Goal: Transaction & Acquisition: Download file/media

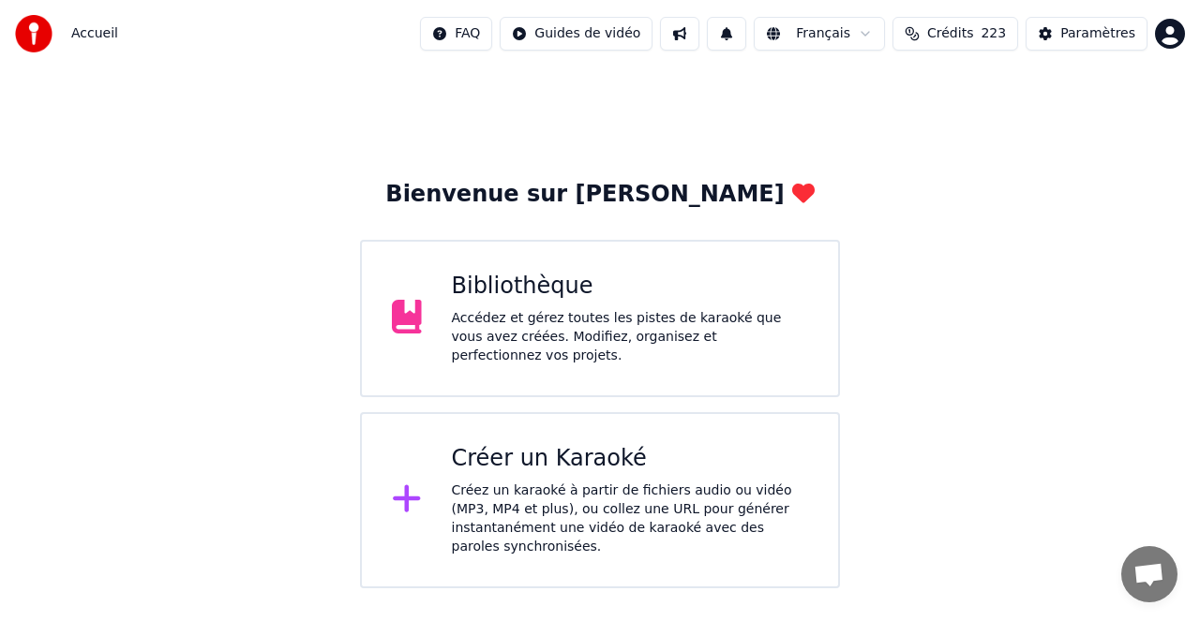
click at [546, 291] on div "Bibliothèque" at bounding box center [630, 287] width 357 height 30
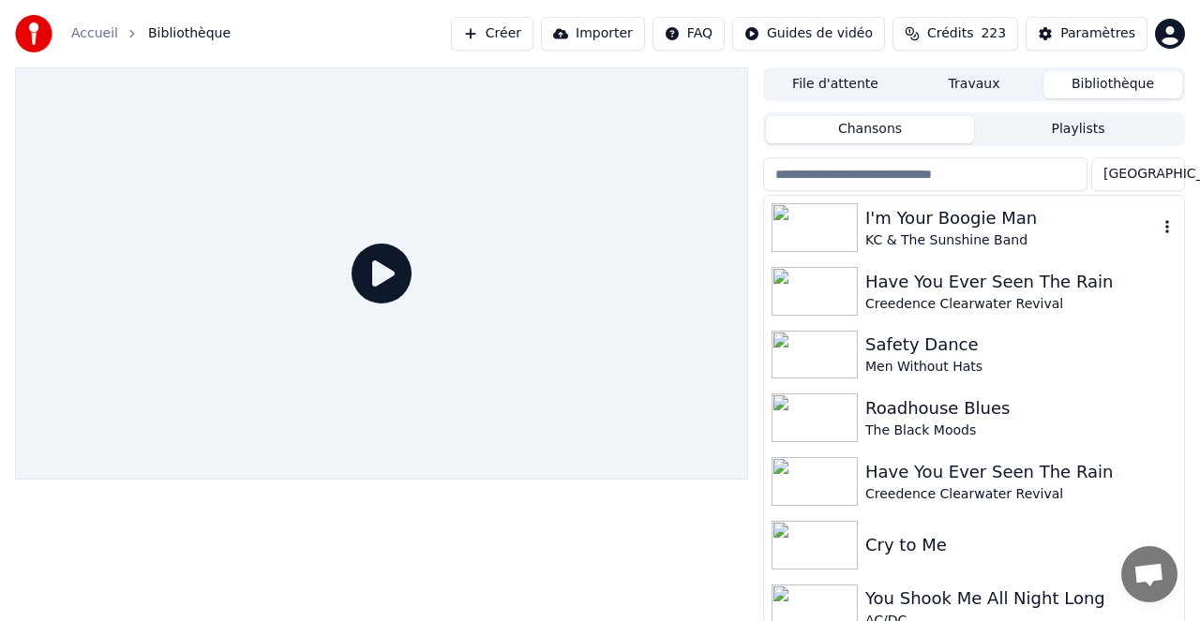
click at [949, 217] on div "I'm Your Boogie Man" at bounding box center [1011, 218] width 292 height 26
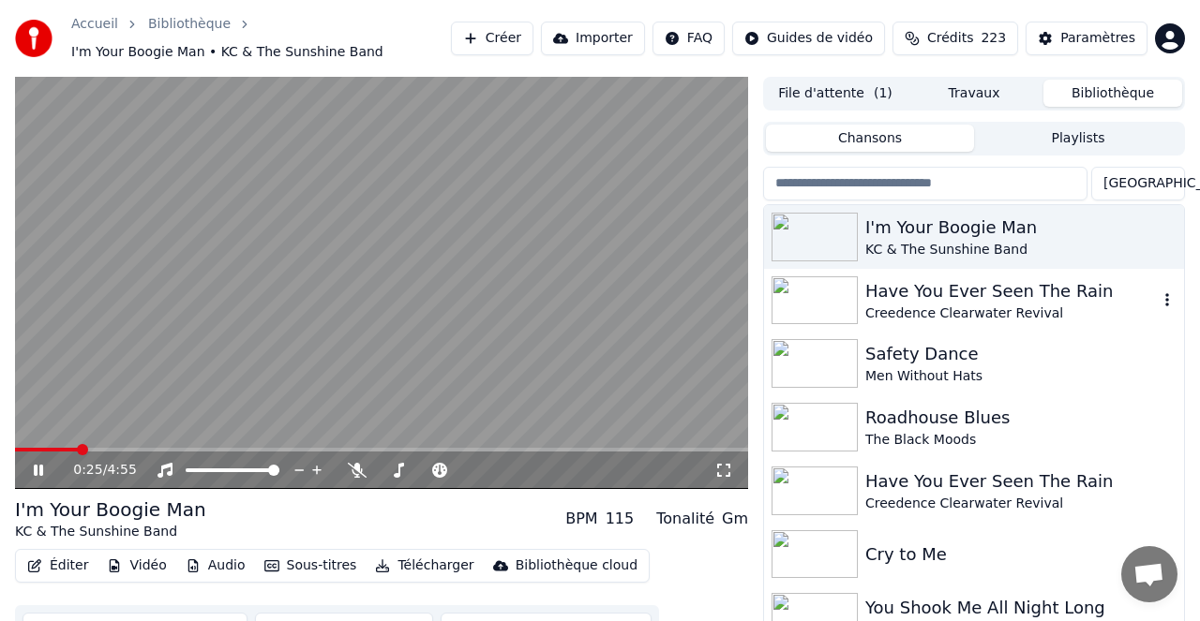
click at [954, 287] on div "Have You Ever Seen The Rain" at bounding box center [1011, 291] width 292 height 26
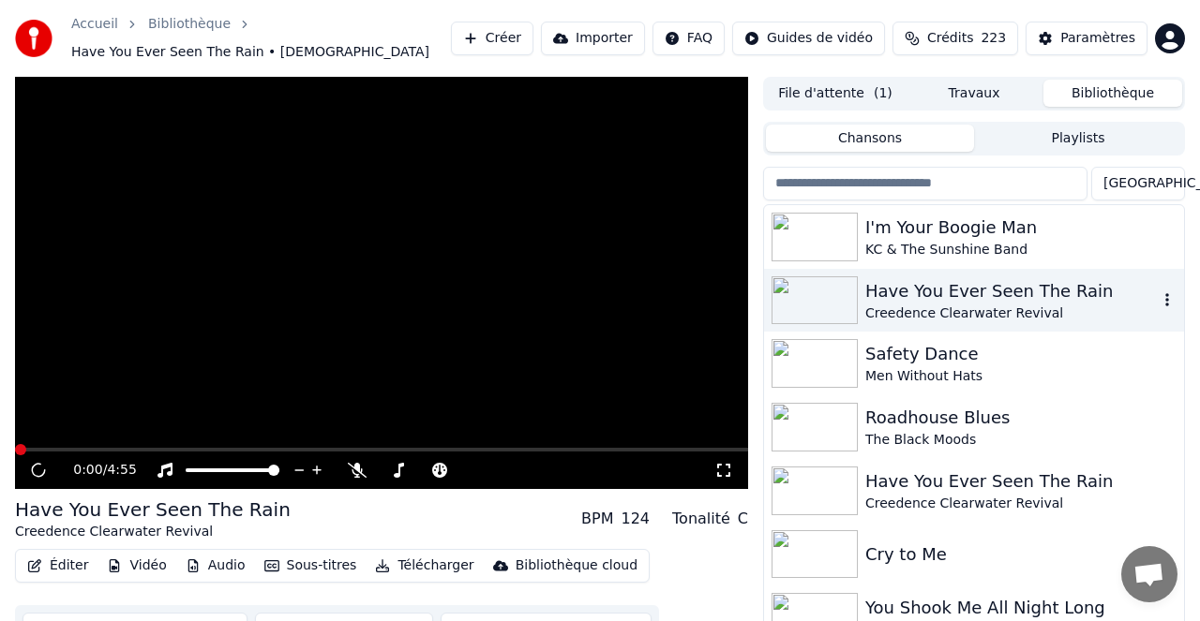
click at [954, 286] on div "Have You Ever Seen The Rain" at bounding box center [1011, 291] width 292 height 26
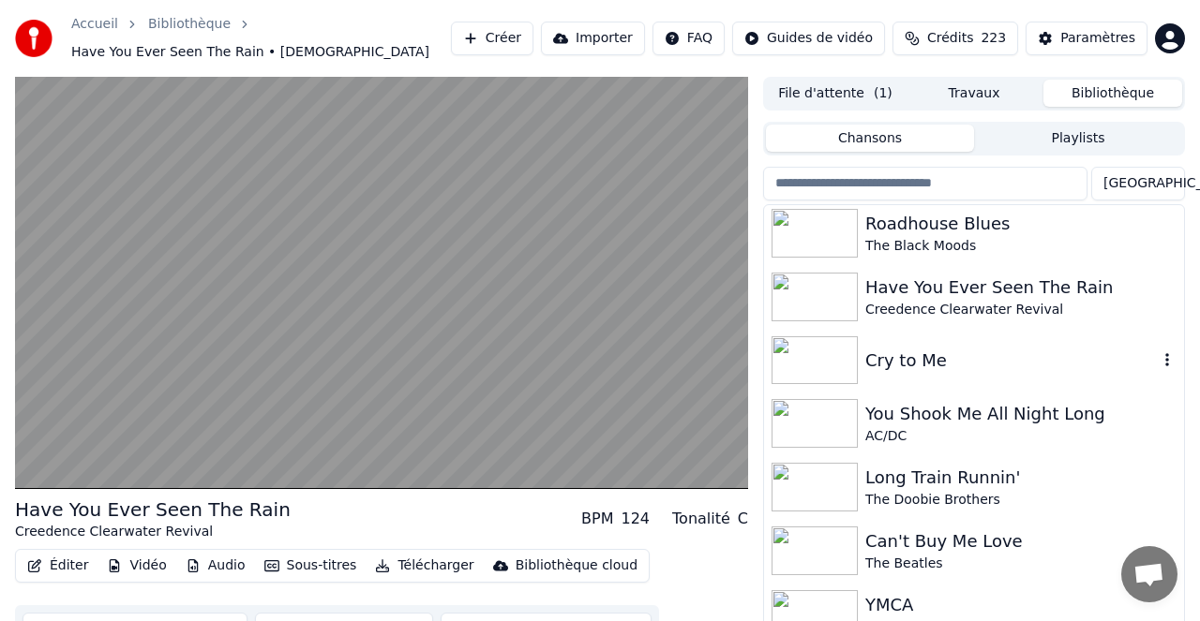
scroll to position [200, 0]
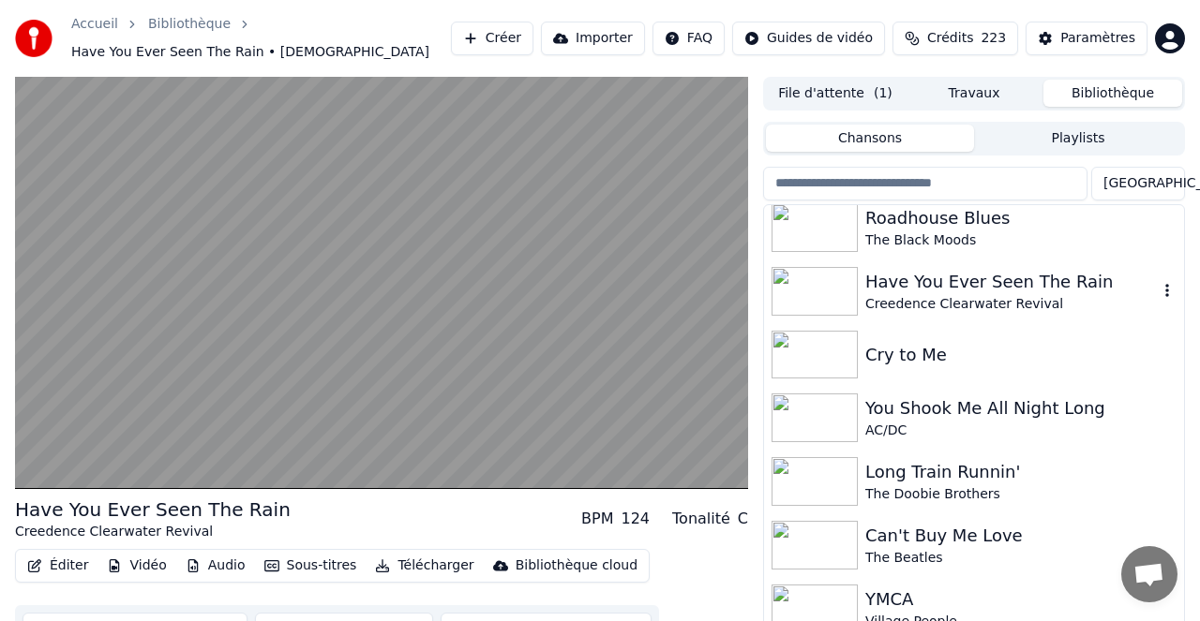
click at [946, 275] on div "Have You Ever Seen The Rain" at bounding box center [1011, 282] width 292 height 26
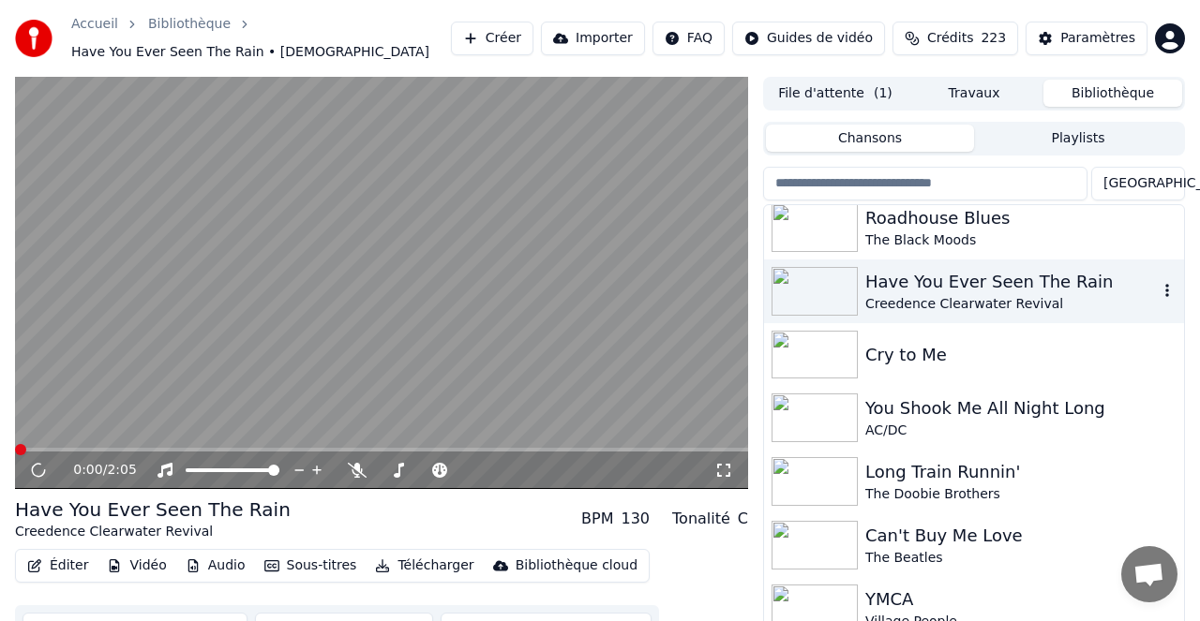
click at [946, 276] on div "Have You Ever Seen The Rain" at bounding box center [1011, 282] width 292 height 26
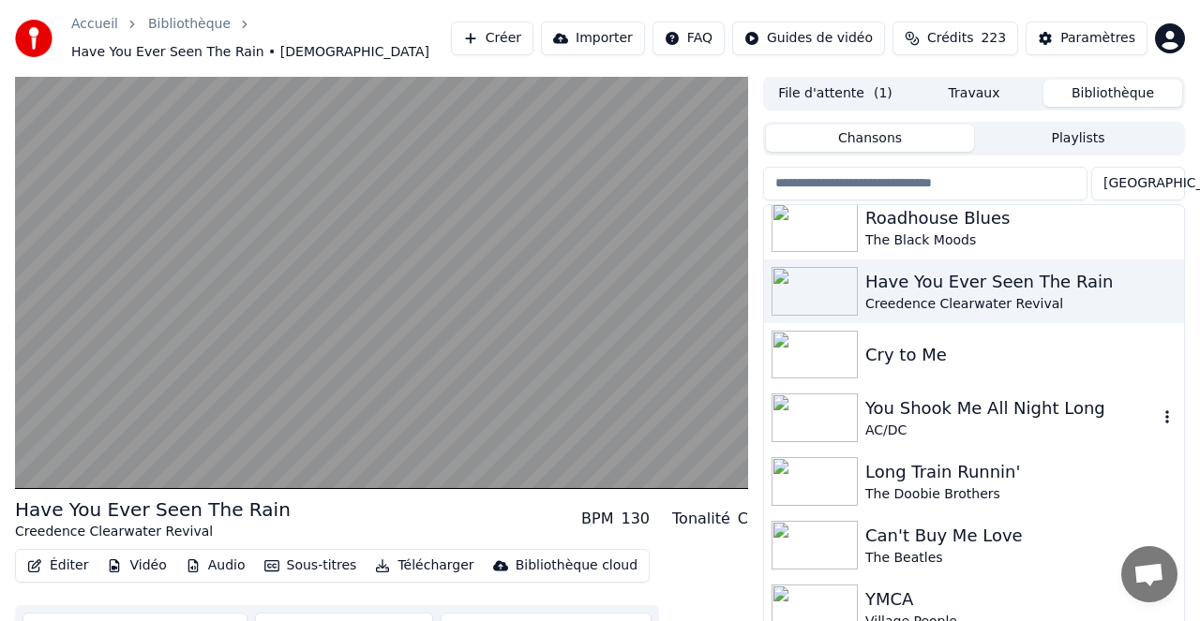
click at [968, 410] on div "You Shook Me All Night Long" at bounding box center [1011, 408] width 292 height 26
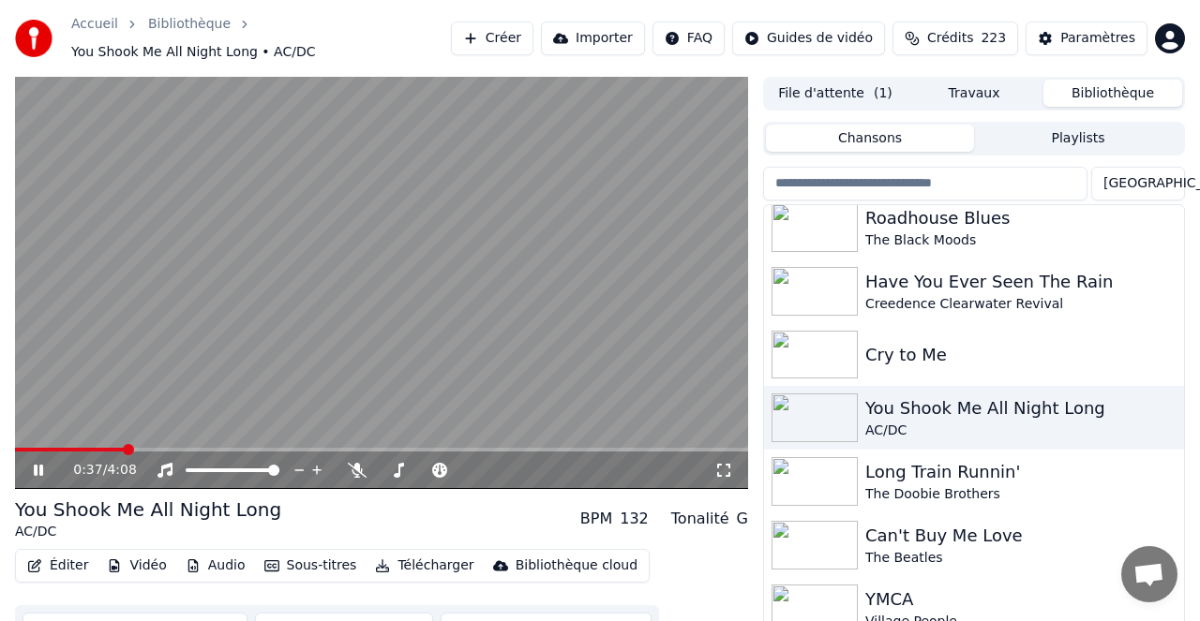
click at [124, 450] on span at bounding box center [381, 450] width 733 height 4
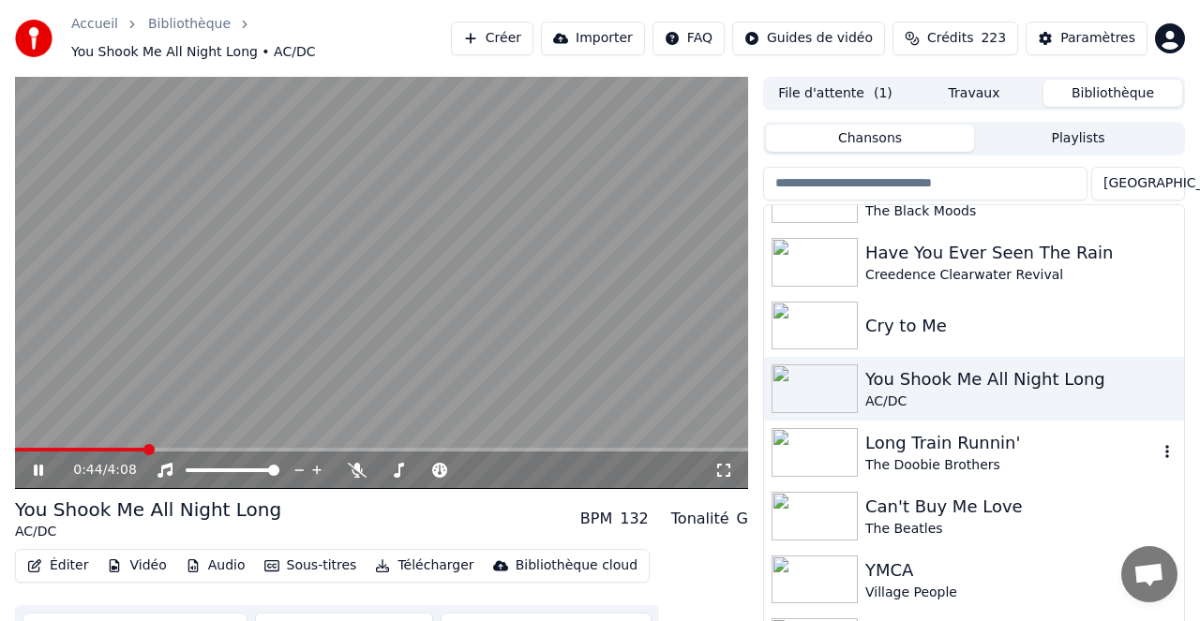
scroll to position [230, 0]
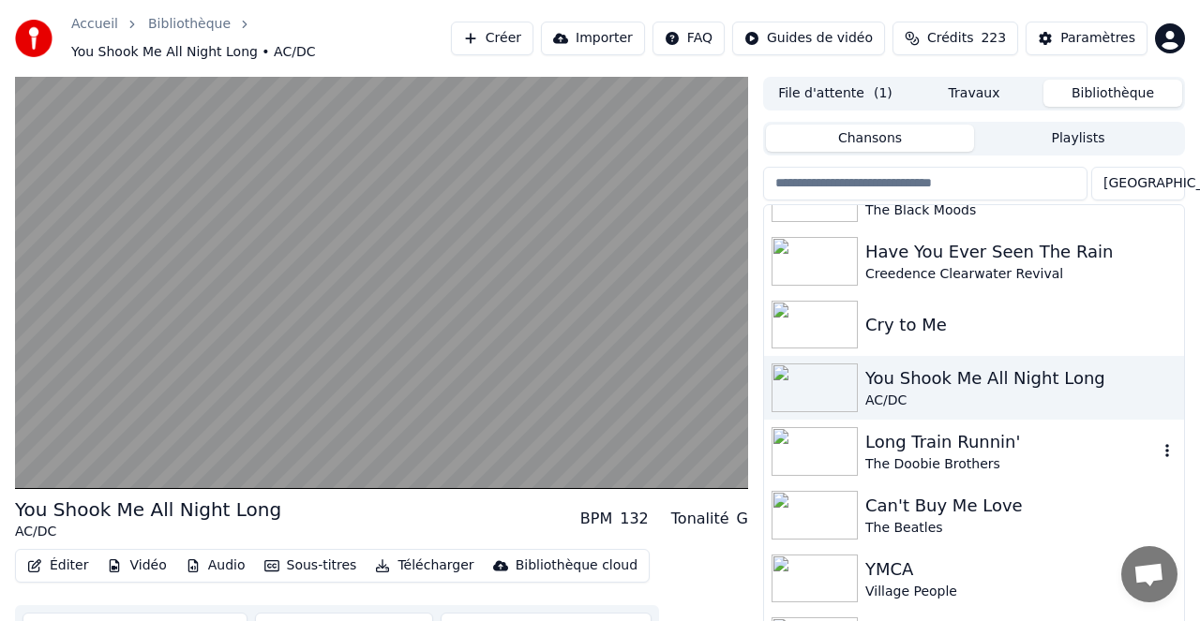
click at [948, 441] on div "Long Train Runnin'" at bounding box center [1011, 442] width 292 height 26
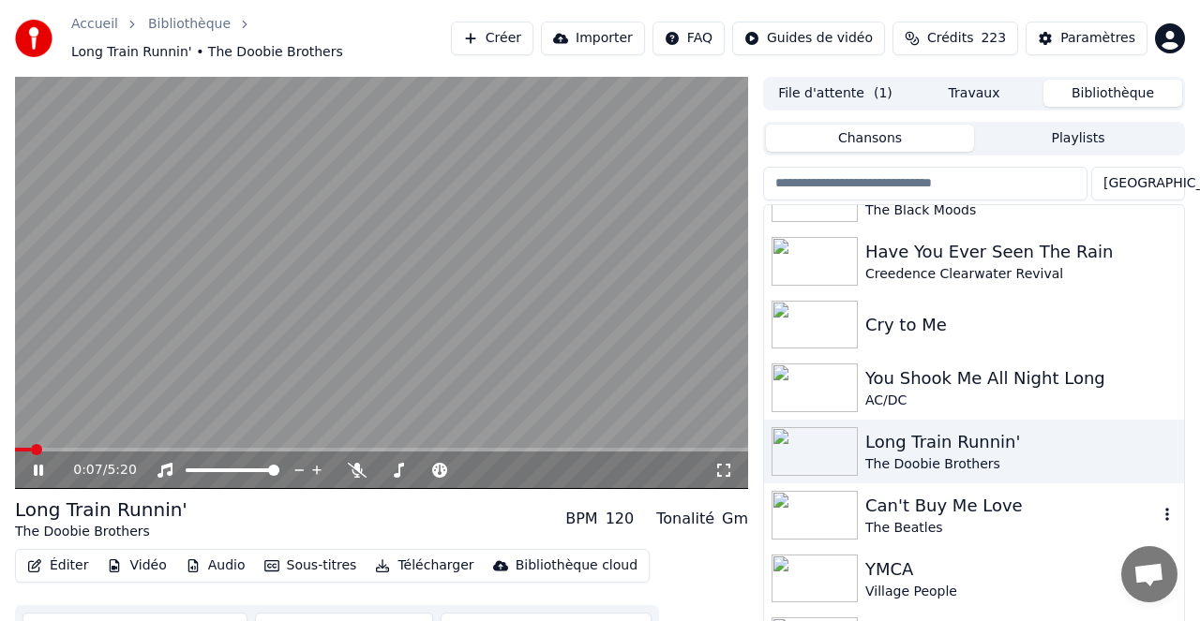
click at [917, 505] on div "Can't Buy Me Love" at bounding box center [1011, 506] width 292 height 26
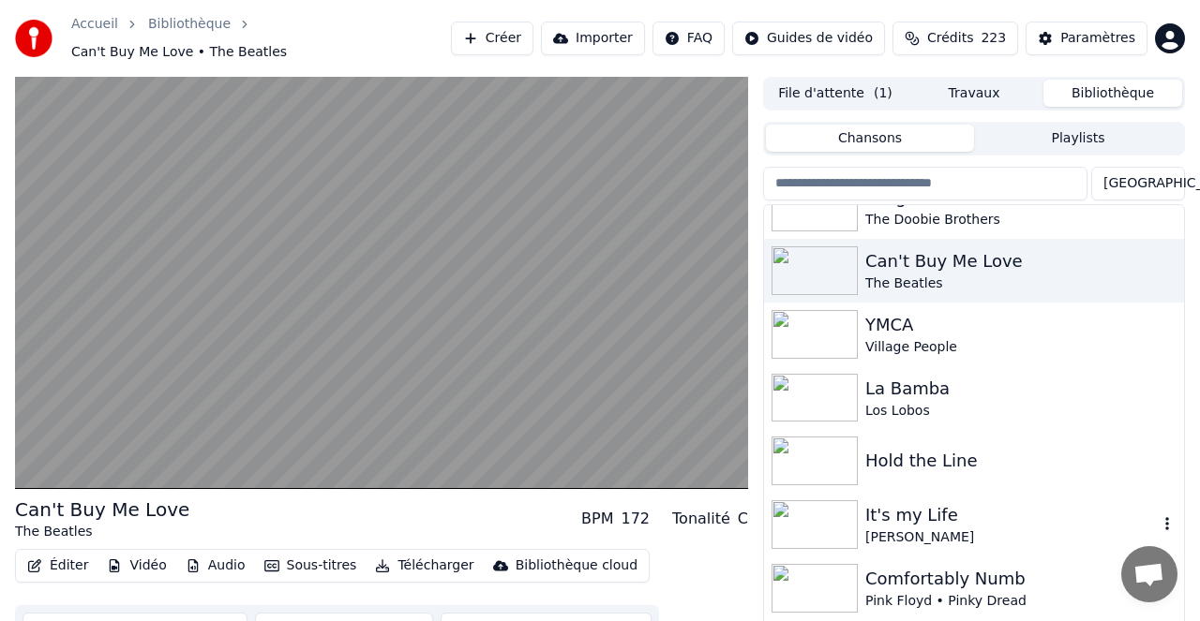
scroll to position [486, 0]
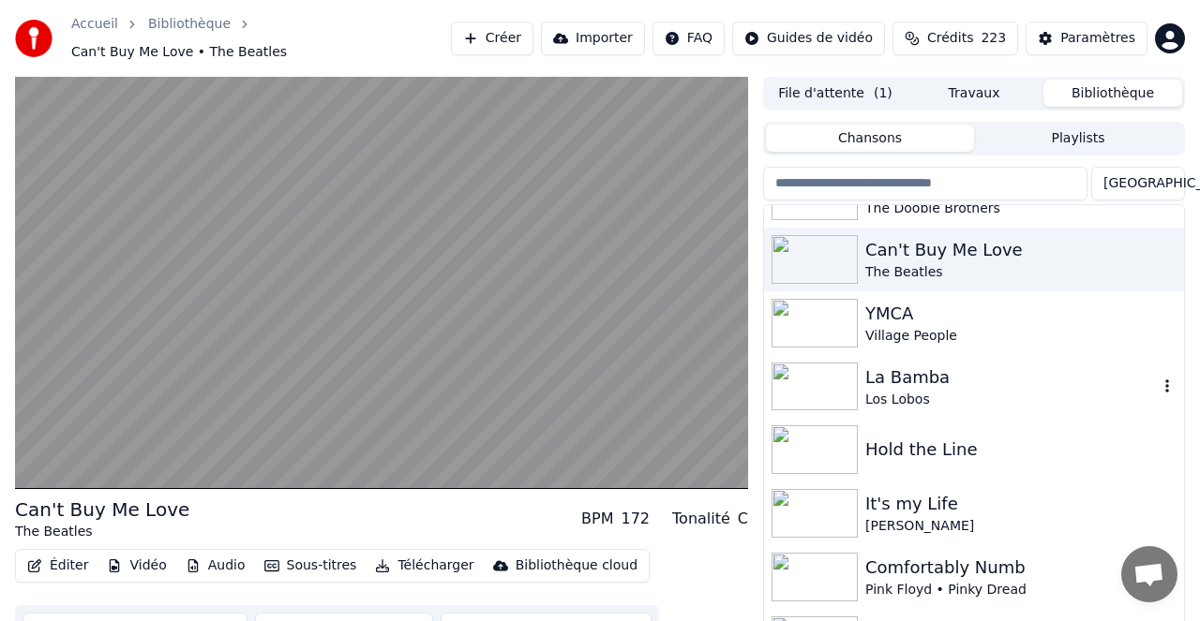
click at [906, 368] on div "La Bamba" at bounding box center [1011, 378] width 292 height 26
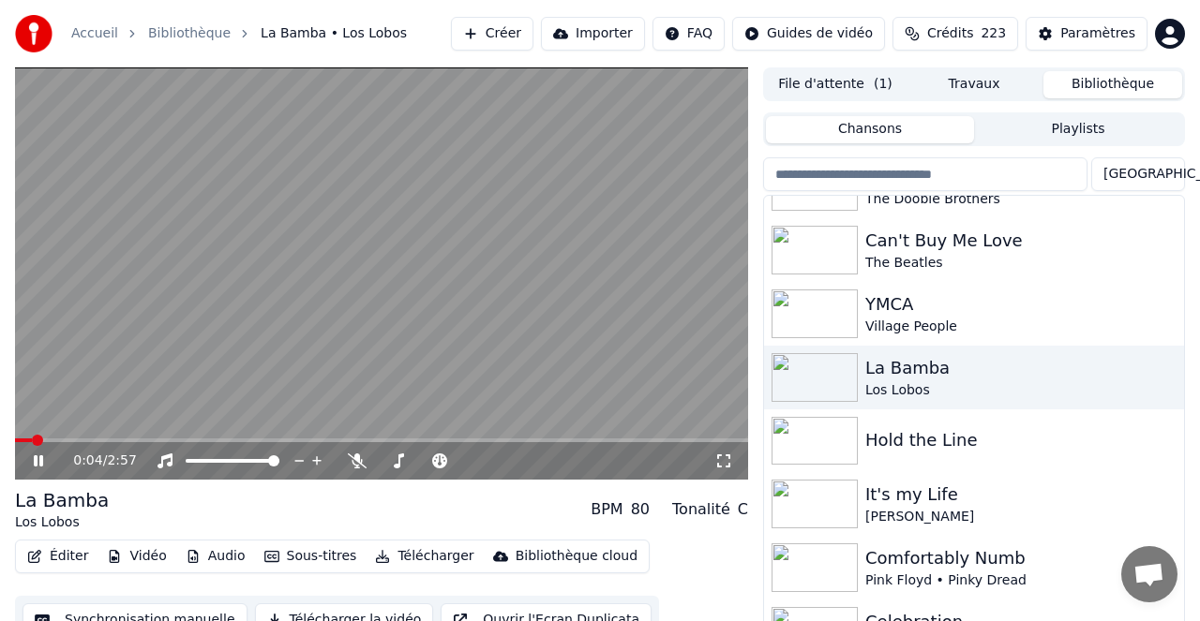
click at [122, 437] on video at bounding box center [381, 273] width 733 height 412
click at [120, 442] on div "0:04 / 2:57" at bounding box center [381, 460] width 733 height 37
click at [43, 458] on icon at bounding box center [51, 461] width 43 height 15
click at [108, 437] on video at bounding box center [381, 273] width 733 height 412
drag, startPoint x: 37, startPoint y: 459, endPoint x: 54, endPoint y: 453, distance: 18.1
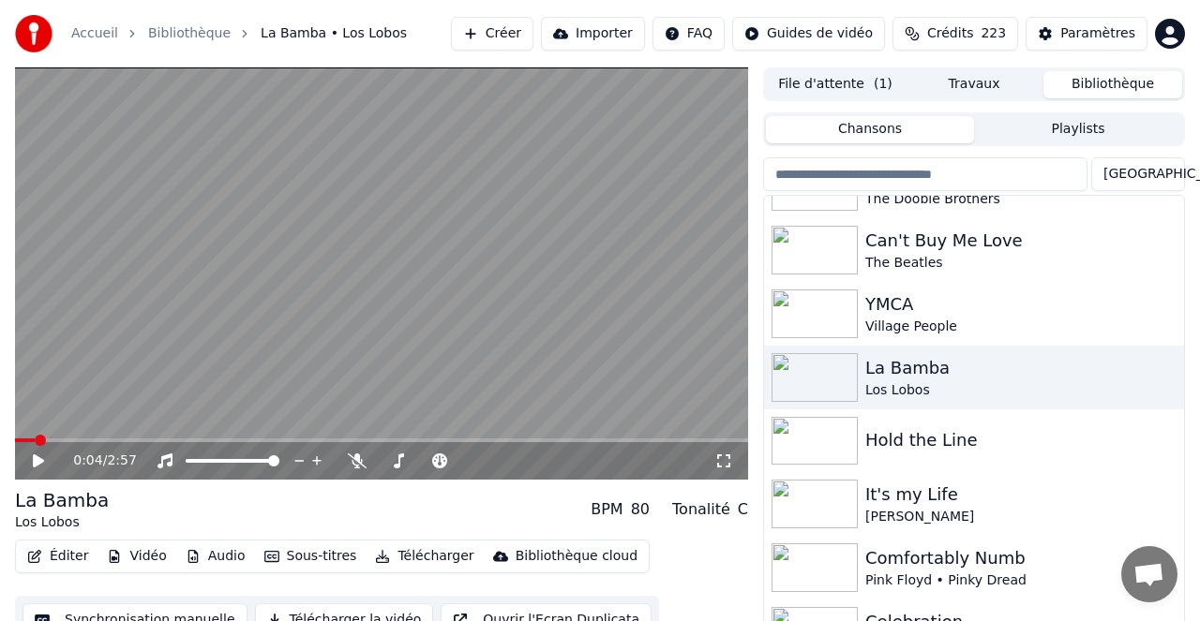
click at [42, 459] on icon at bounding box center [38, 460] width 11 height 13
click at [108, 441] on span at bounding box center [381, 441] width 733 height 4
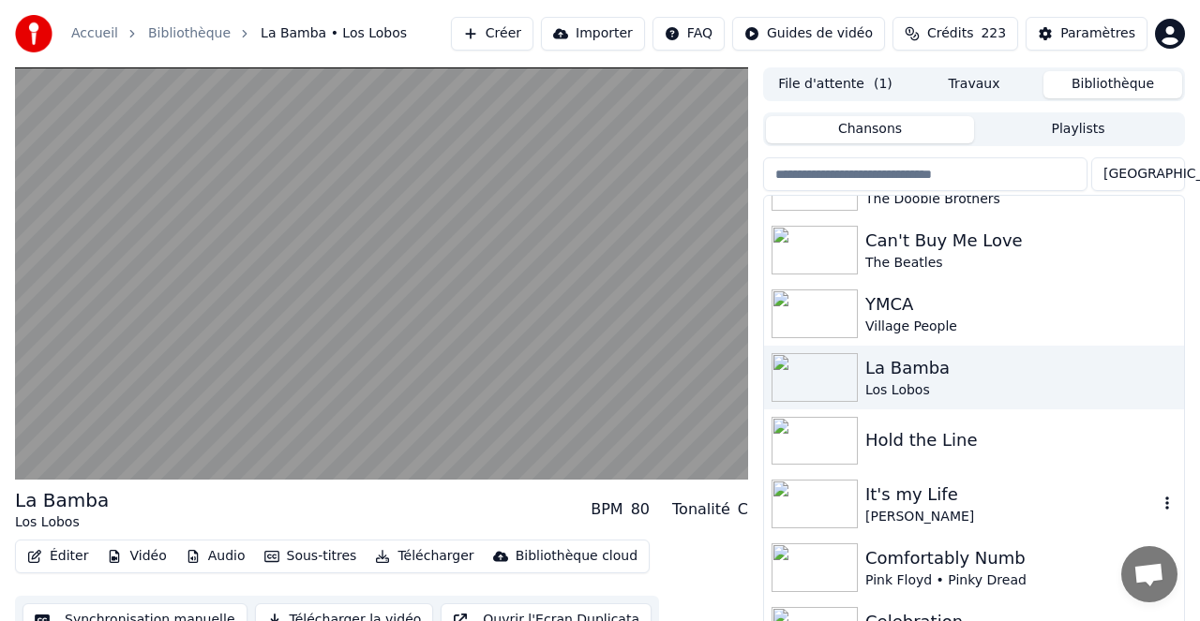
click at [916, 499] on div "It's my Life" at bounding box center [1011, 495] width 292 height 26
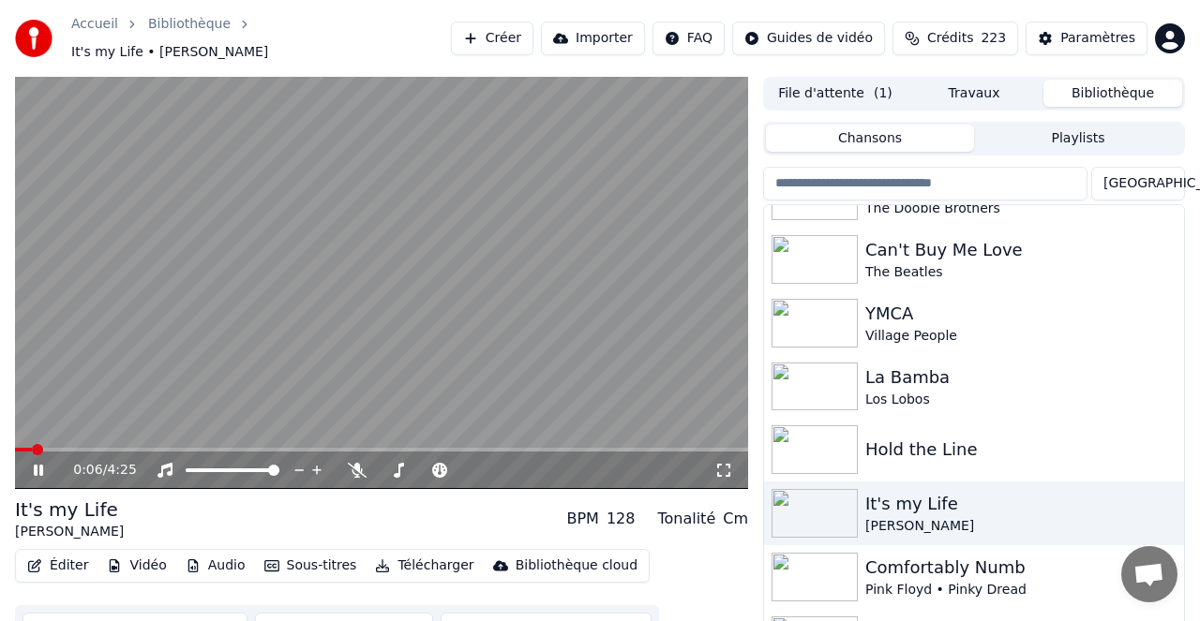
click at [83, 452] on div "0:06 / 4:25" at bounding box center [381, 470] width 733 height 37
click at [95, 448] on span at bounding box center [381, 450] width 733 height 4
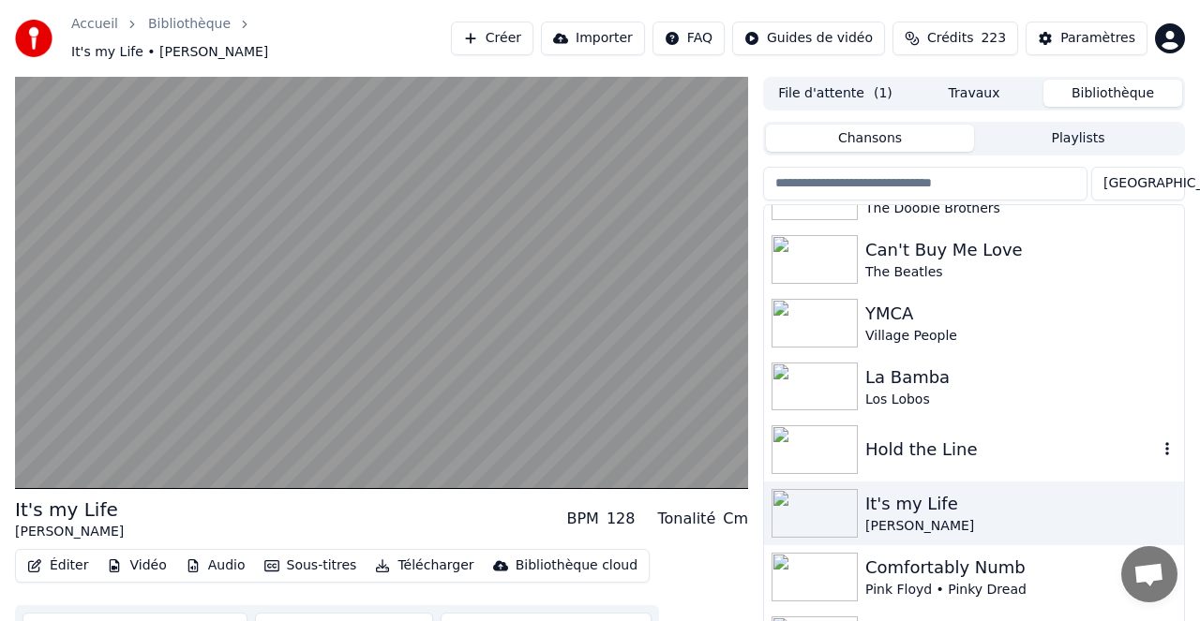
click at [904, 440] on div "Hold the Line" at bounding box center [1011, 450] width 292 height 26
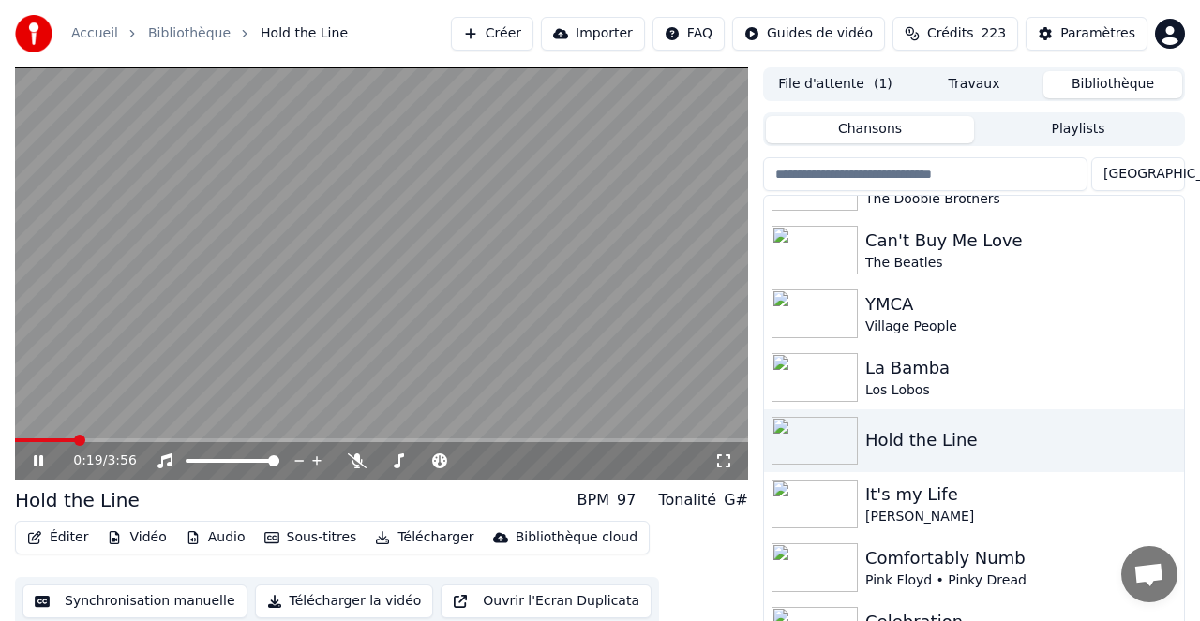
click at [45, 461] on icon at bounding box center [51, 461] width 43 height 15
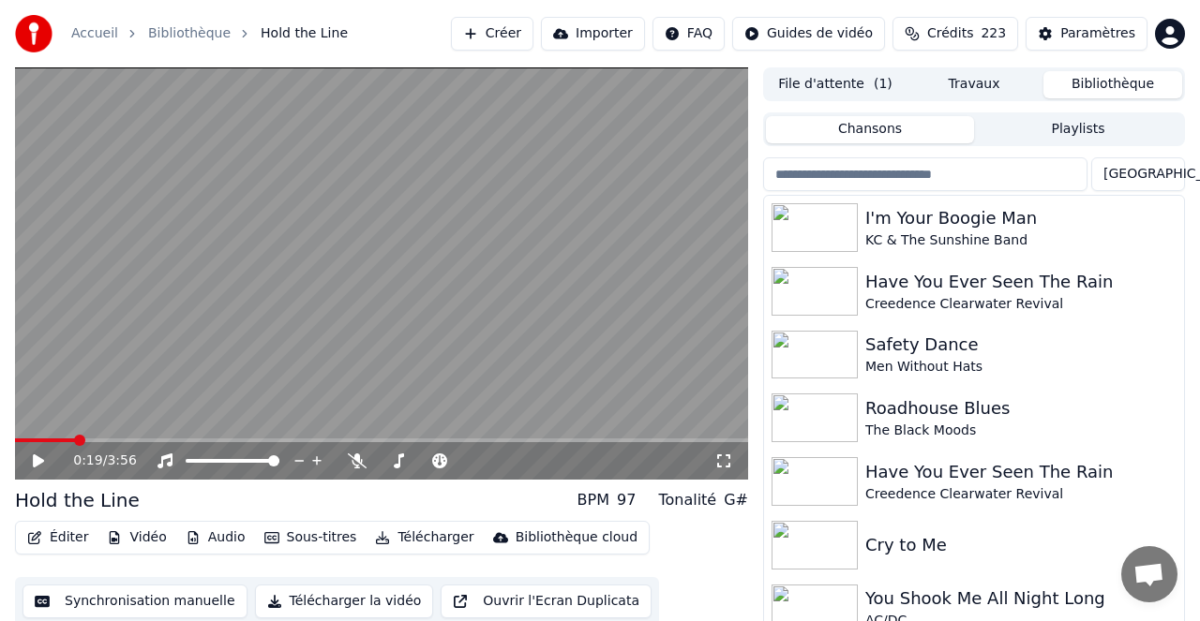
click at [859, 82] on button "File d'attente ( 1 )" at bounding box center [835, 84] width 139 height 27
click at [1095, 93] on button "Bibliothèque" at bounding box center [1112, 84] width 139 height 27
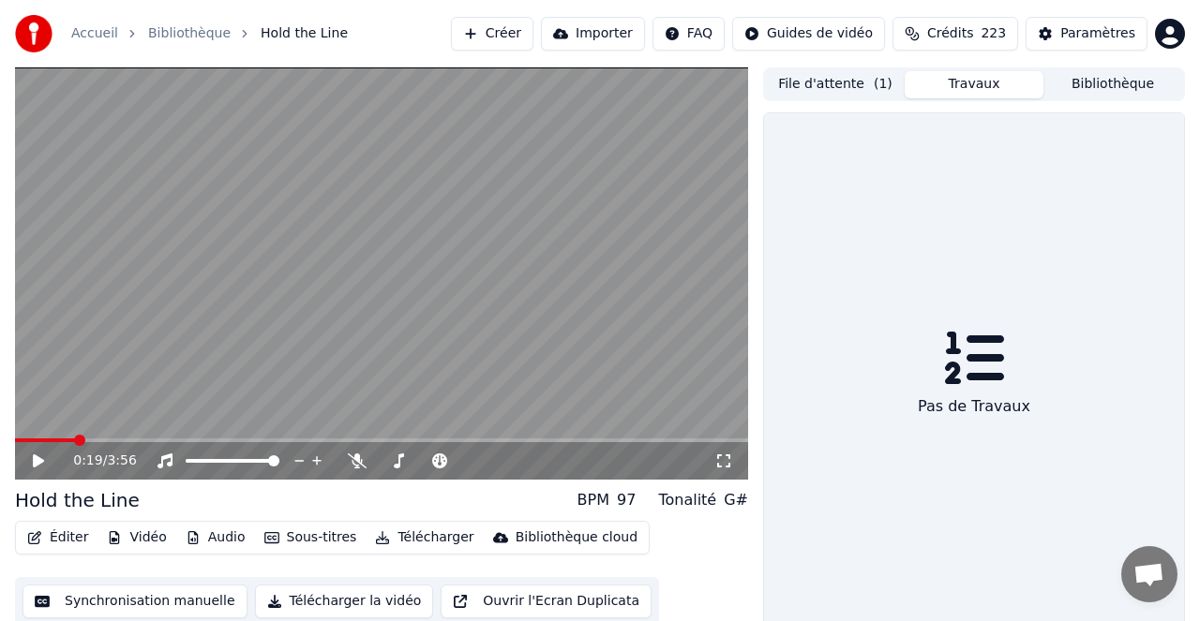
click at [976, 82] on button "Travaux" at bounding box center [973, 84] width 139 height 27
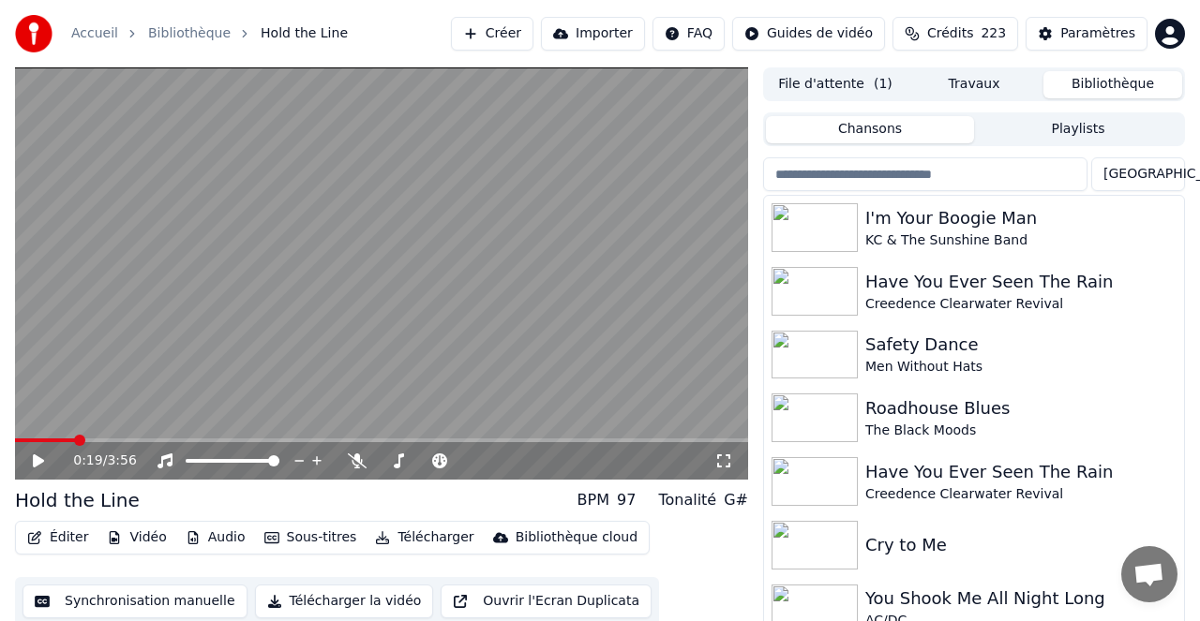
click at [1113, 82] on button "Bibliothèque" at bounding box center [1112, 84] width 139 height 27
click at [1170, 231] on icon "button" at bounding box center [1166, 226] width 19 height 15
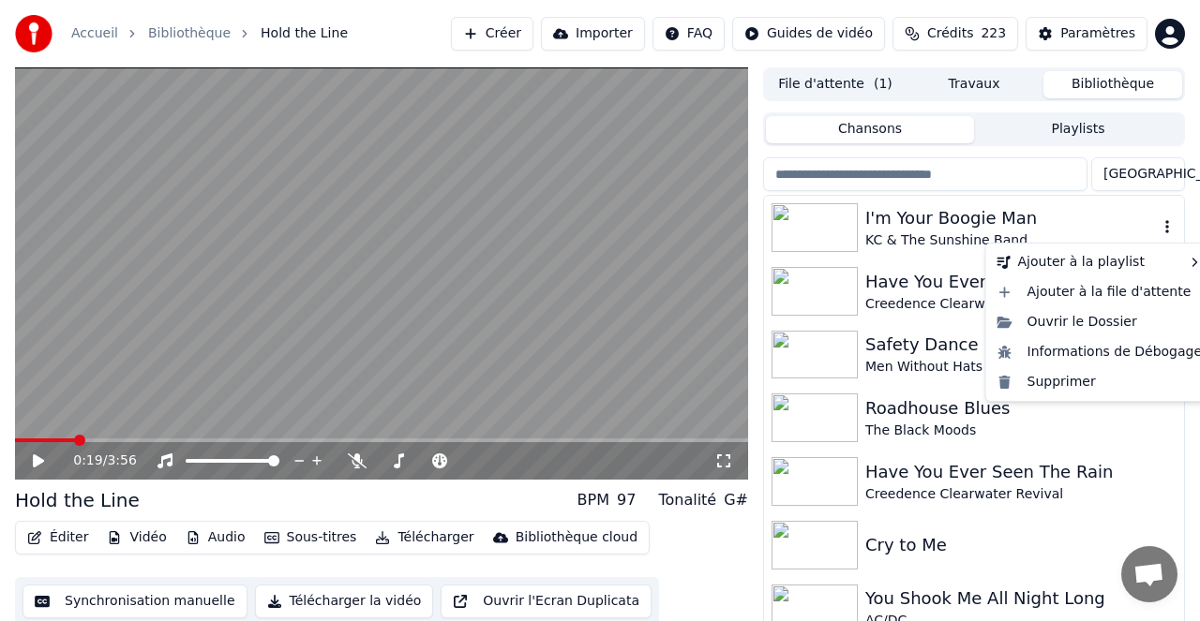
click at [895, 220] on div "I'm Your Boogie Man" at bounding box center [1011, 218] width 292 height 26
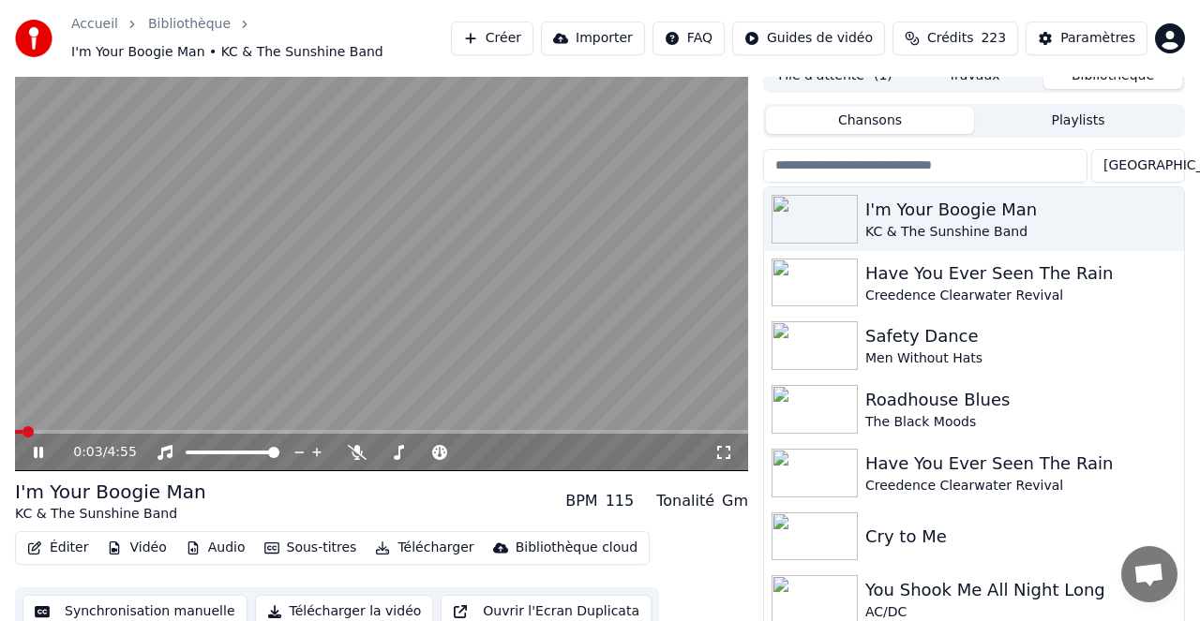
scroll to position [19, 0]
click at [1081, 120] on button "Playlists" at bounding box center [1078, 119] width 208 height 27
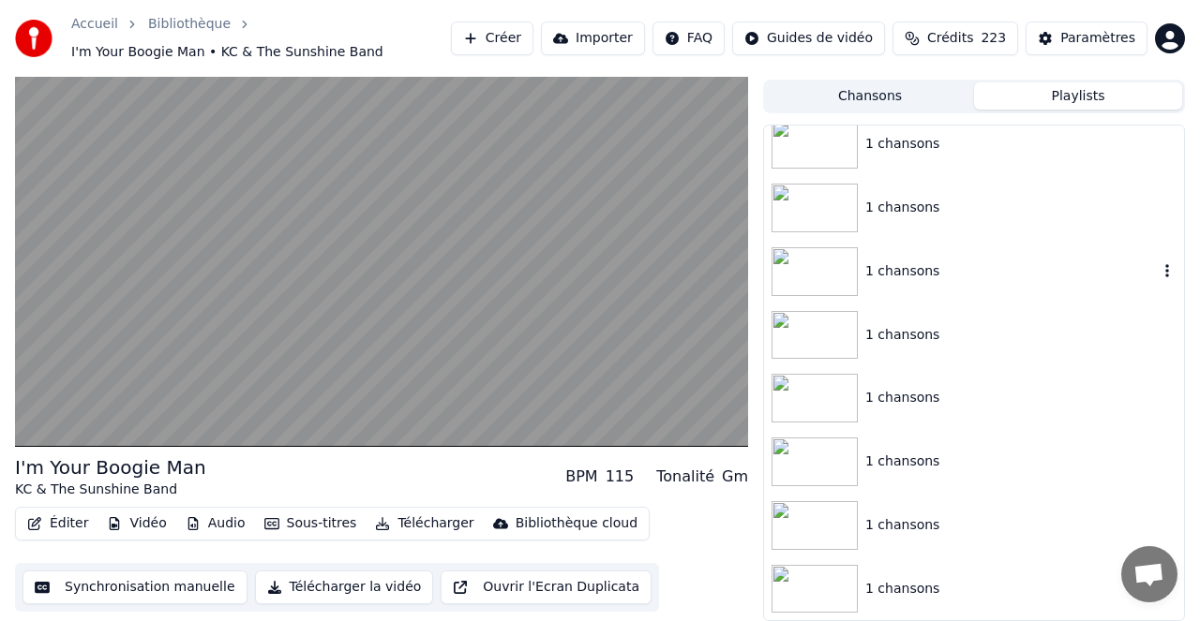
scroll to position [0, 0]
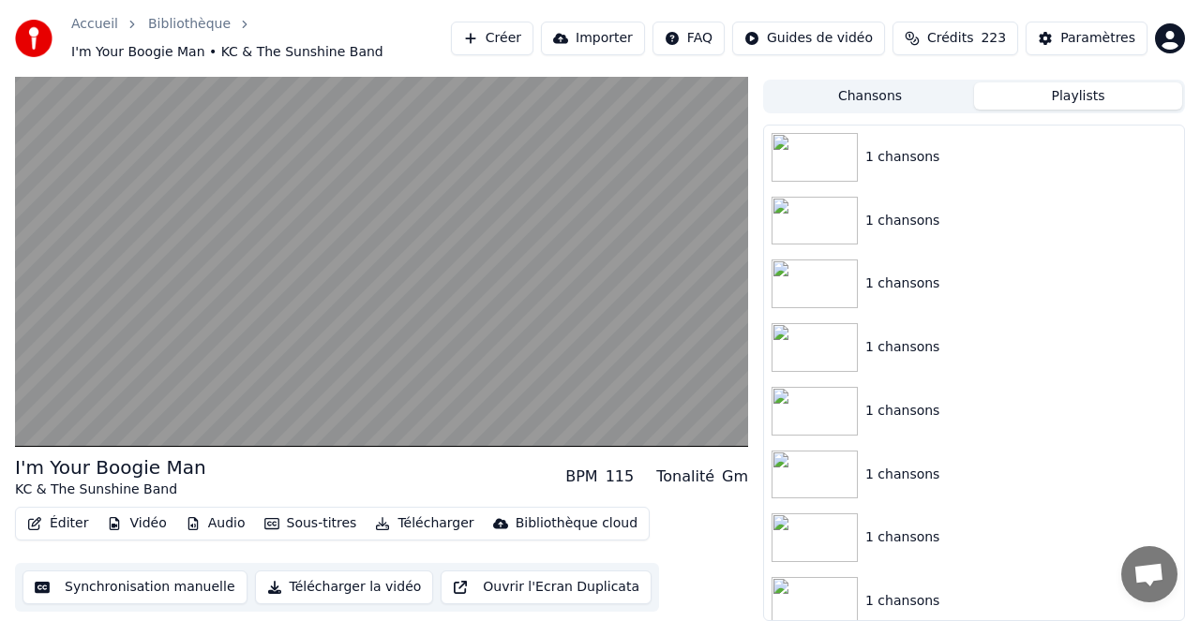
click at [881, 96] on button "Chansons" at bounding box center [870, 95] width 208 height 27
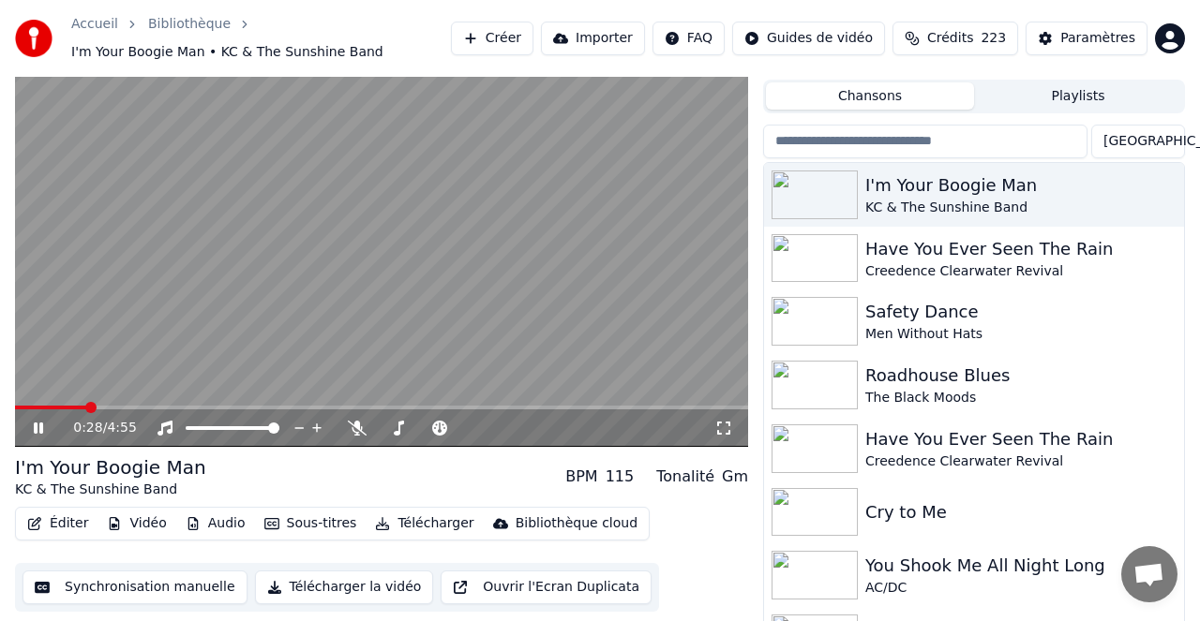
scroll to position [49, 0]
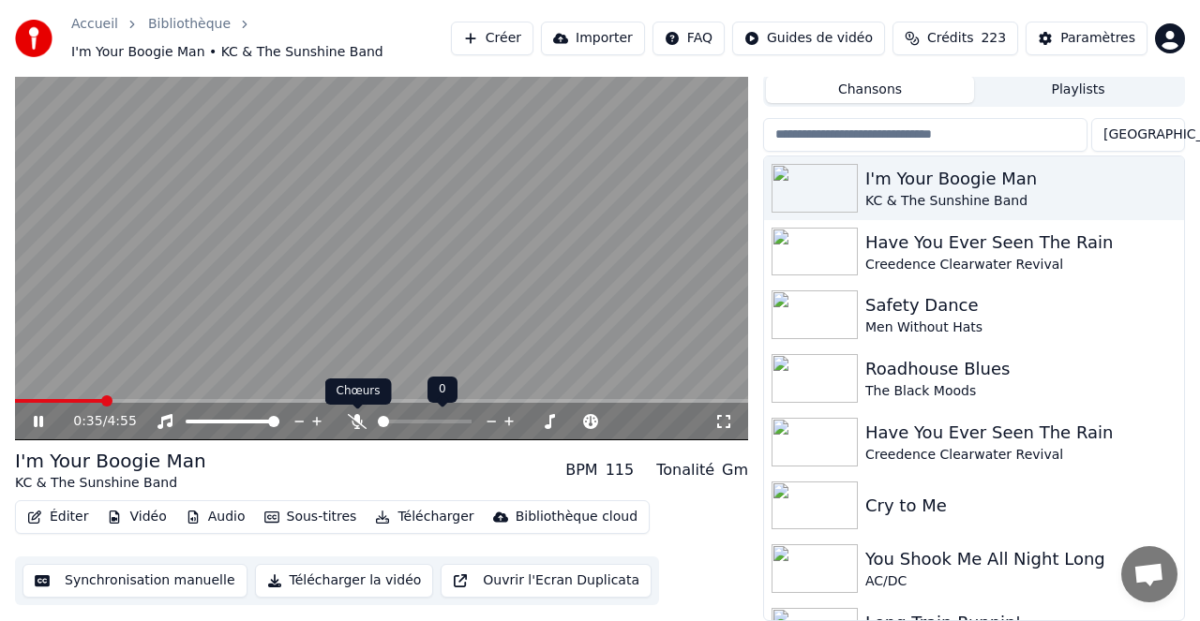
click at [358, 422] on icon at bounding box center [357, 421] width 19 height 15
click at [354, 425] on icon at bounding box center [357, 421] width 10 height 15
click at [39, 422] on icon at bounding box center [38, 421] width 9 height 11
click at [438, 514] on button "Télécharger" at bounding box center [423, 517] width 113 height 26
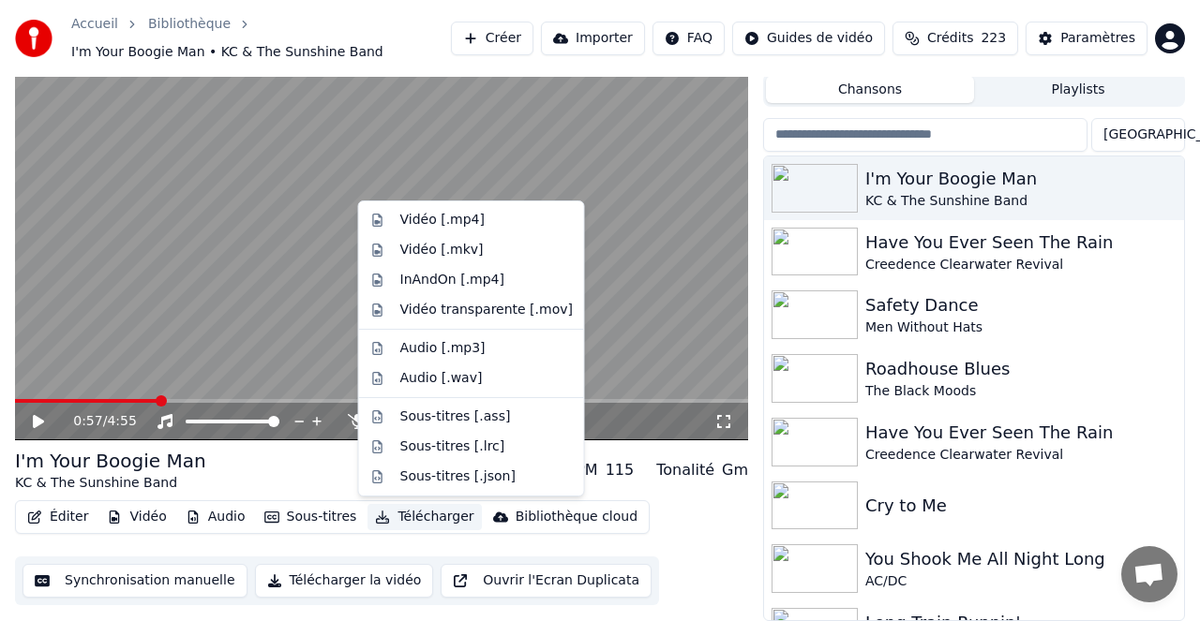
click at [192, 22] on link "Bibliothèque" at bounding box center [189, 24] width 82 height 19
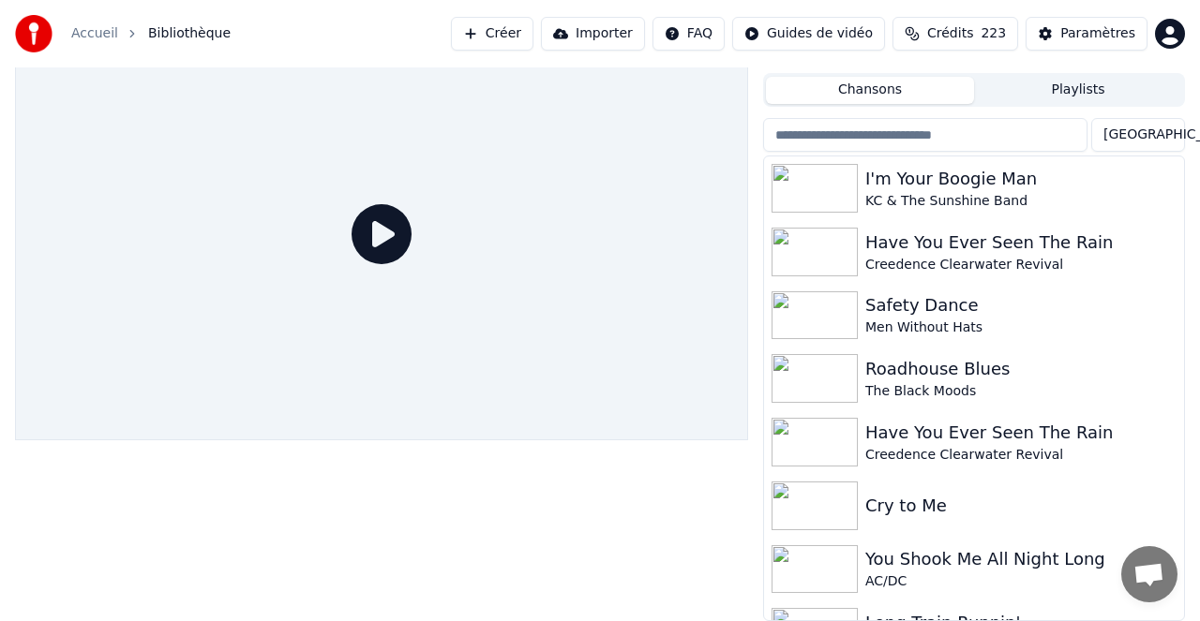
scroll to position [39, 0]
click at [90, 32] on link "Accueil" at bounding box center [94, 33] width 47 height 19
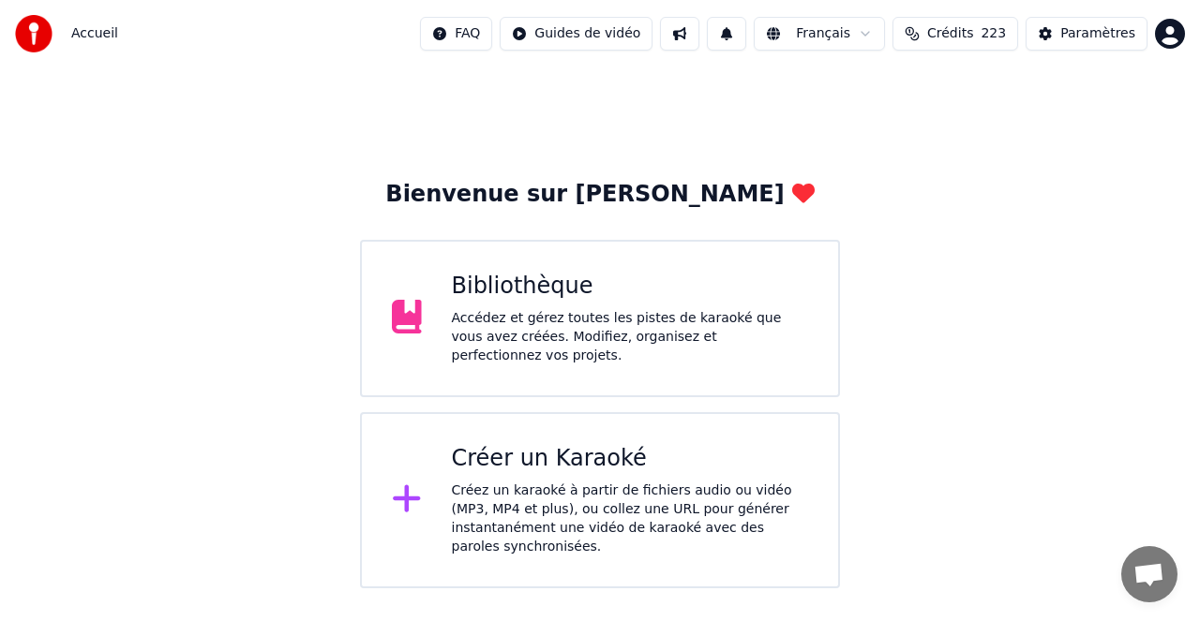
click at [610, 484] on div "Créez un karaoké à partir de fichiers audio ou vidéo (MP3, MP4 et plus), ou col…" at bounding box center [630, 519] width 357 height 75
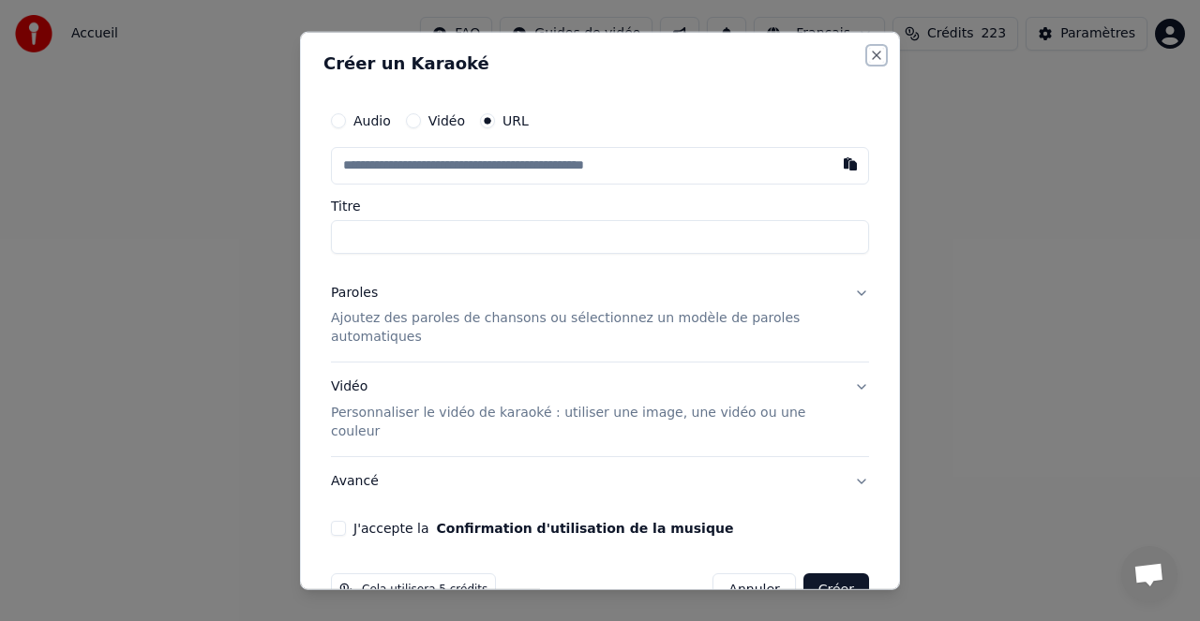
click at [871, 52] on button "Close" at bounding box center [876, 54] width 15 height 15
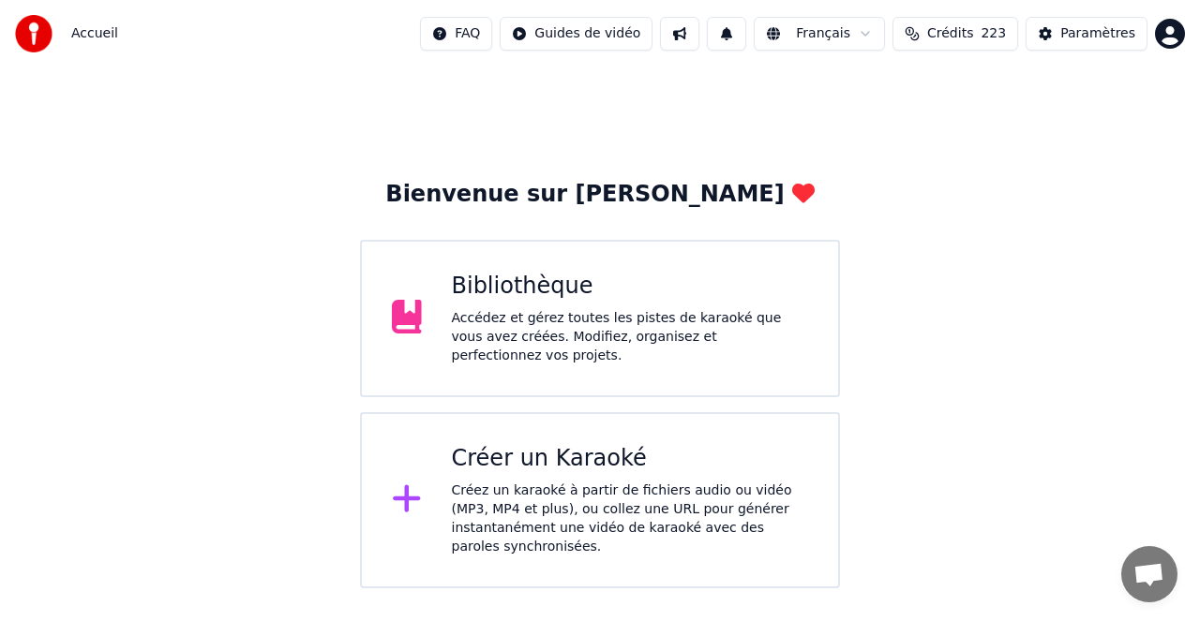
click at [530, 301] on div "Bibliothèque" at bounding box center [630, 287] width 357 height 30
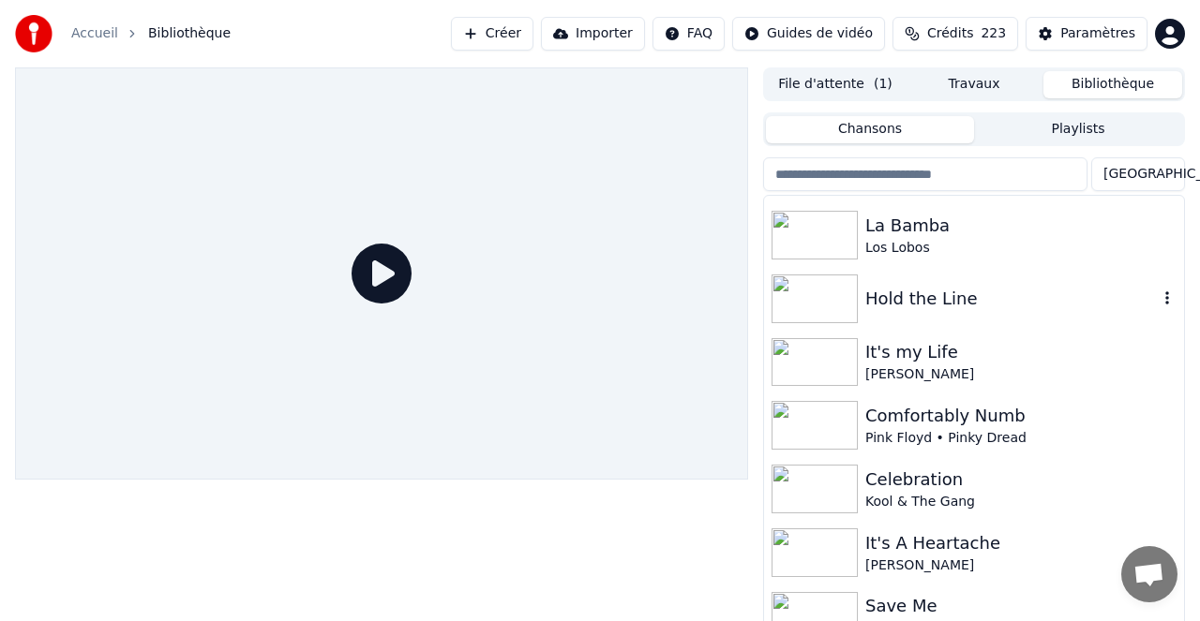
scroll to position [633, 0]
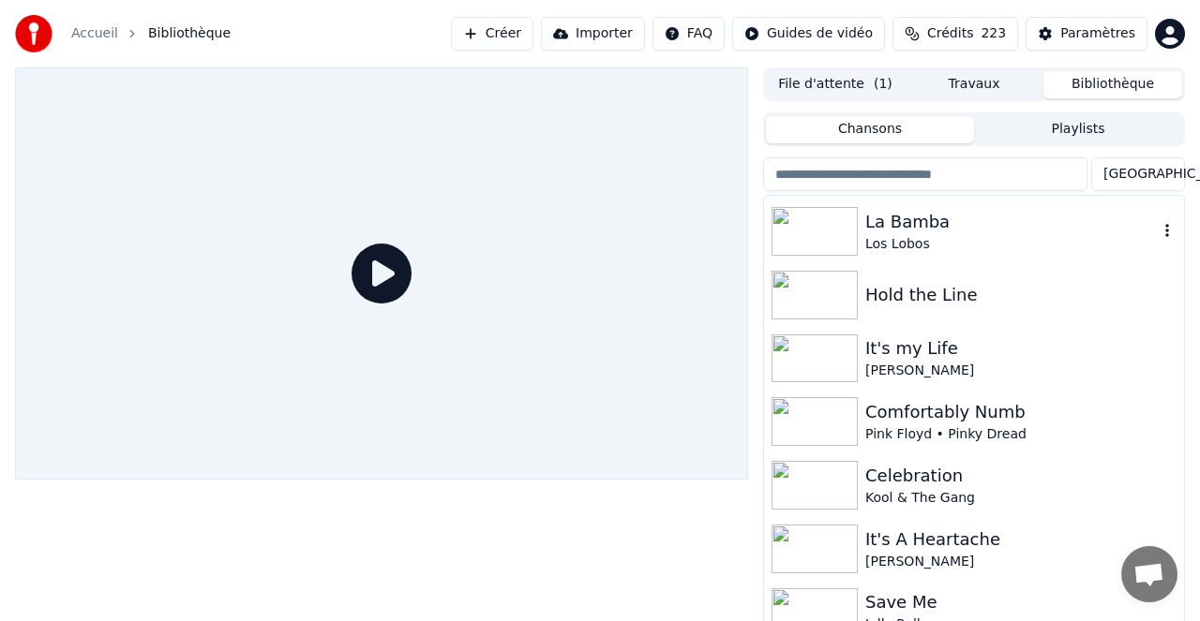
click at [914, 221] on div "La Bamba" at bounding box center [1011, 222] width 292 height 26
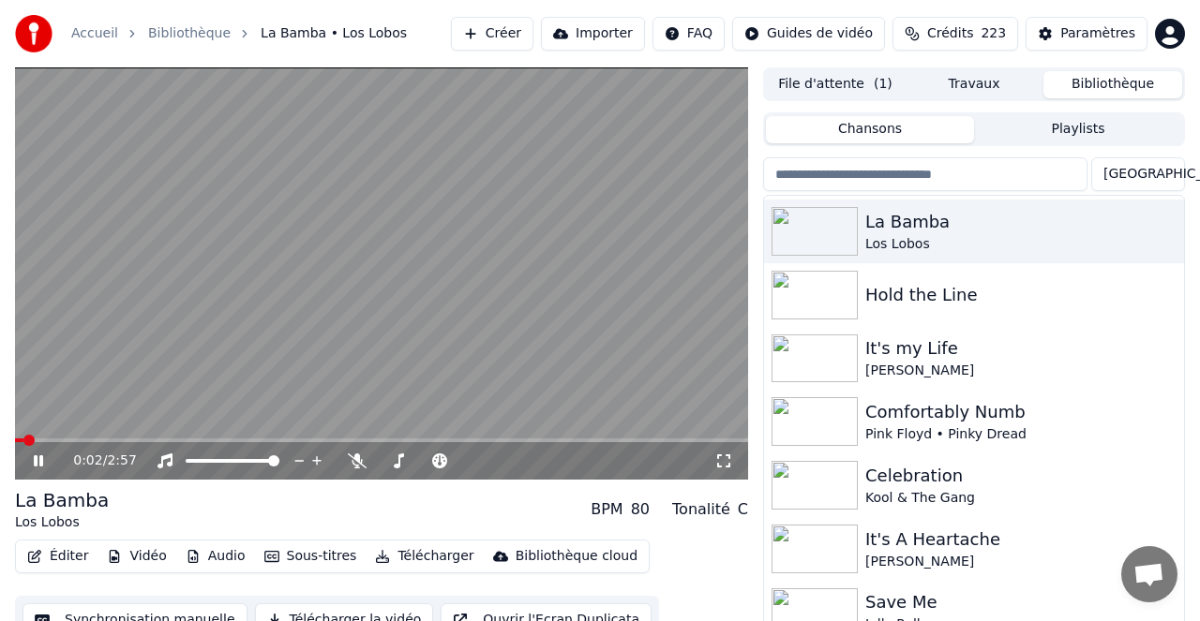
click at [390, 331] on video at bounding box center [381, 273] width 733 height 412
click at [430, 558] on button "Télécharger" at bounding box center [423, 557] width 113 height 26
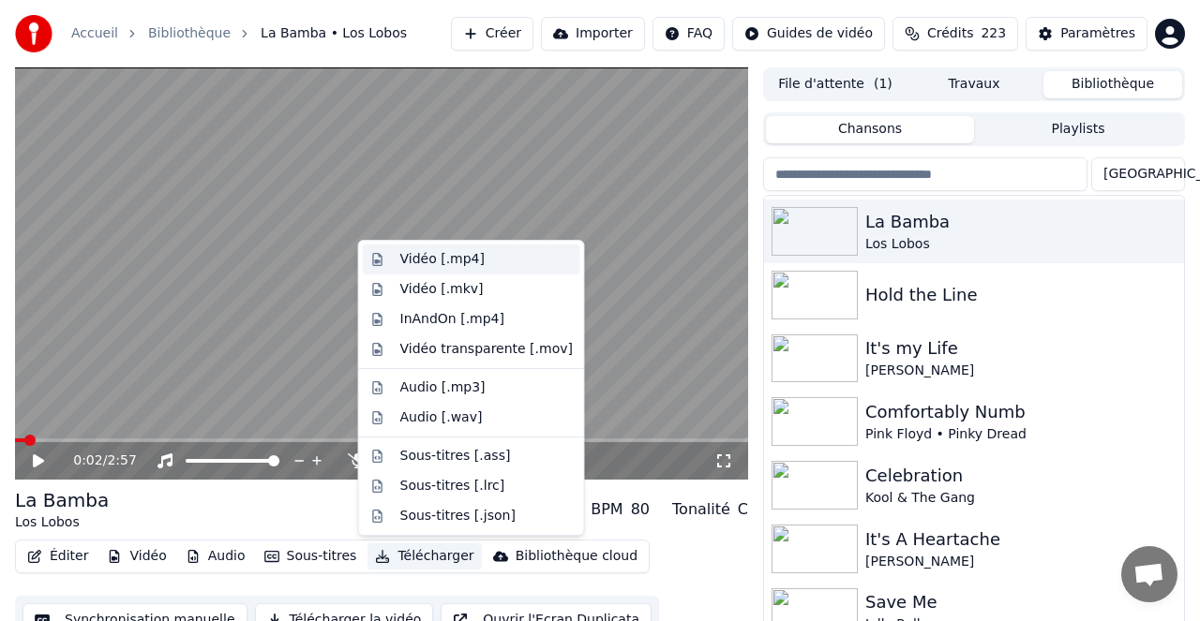
click at [452, 253] on div "Vidéo [.mp4]" at bounding box center [442, 259] width 84 height 19
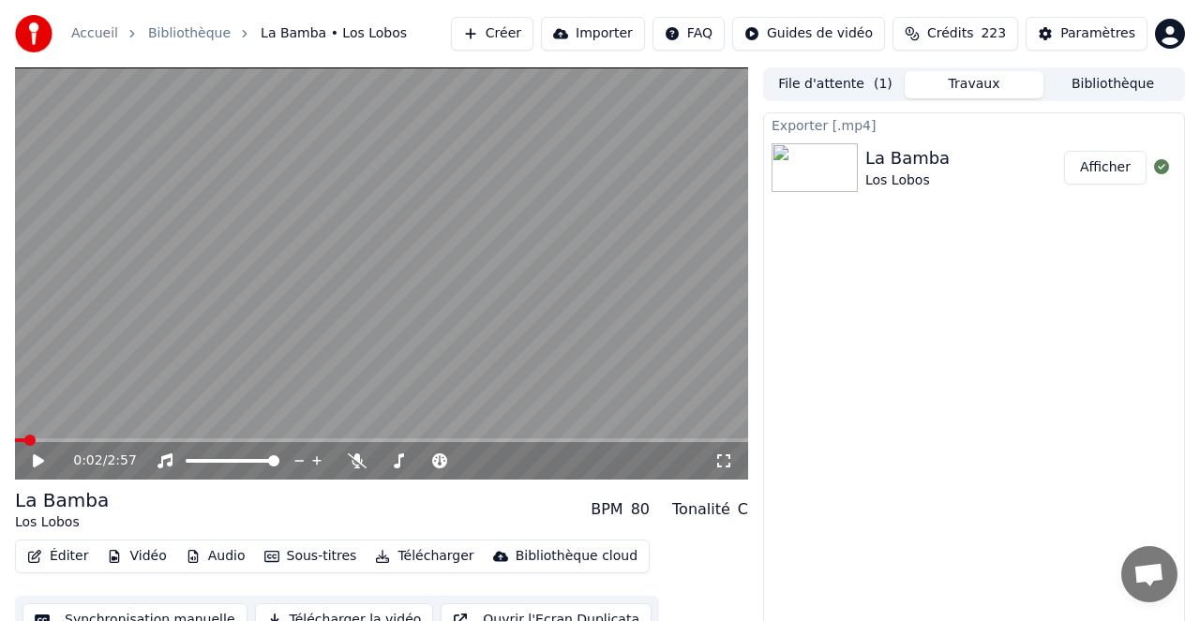
click at [1098, 168] on button "Afficher" at bounding box center [1105, 168] width 82 height 34
